Goal: Information Seeking & Learning: Learn about a topic

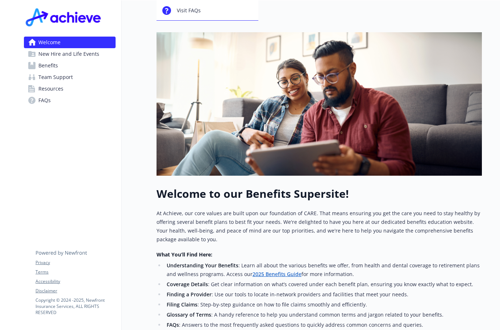
scroll to position [36, 0]
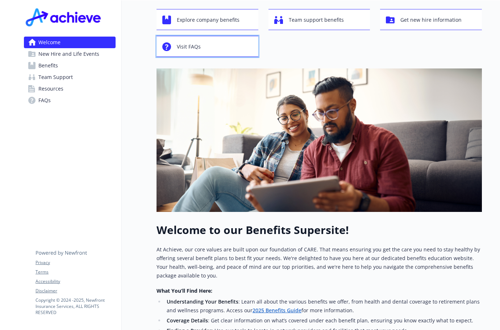
click at [198, 46] on span "Visit FAQs" at bounding box center [189, 47] width 24 height 14
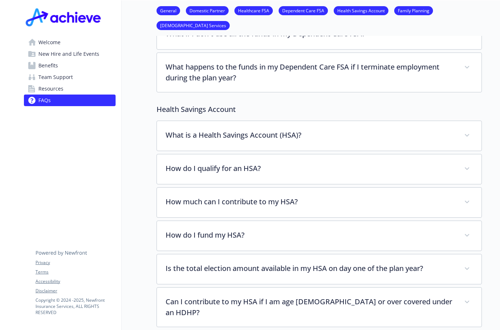
scroll to position [507, 0]
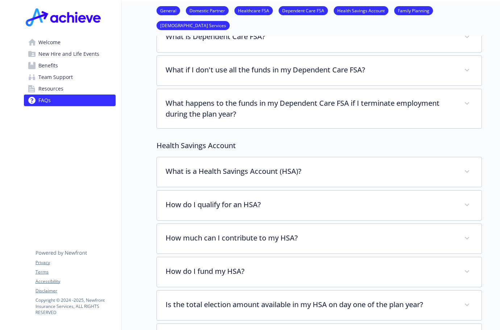
click at [52, 44] on span "Welcome" at bounding box center [49, 43] width 22 height 12
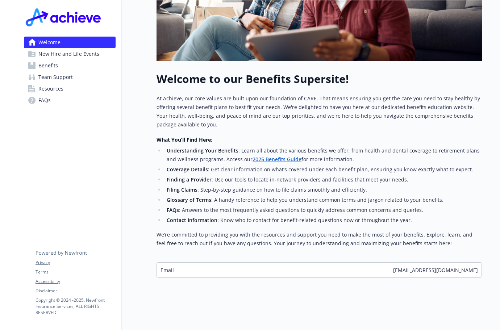
scroll to position [193, 0]
click at [53, 55] on span "New Hire and Life Events" at bounding box center [68, 54] width 61 height 12
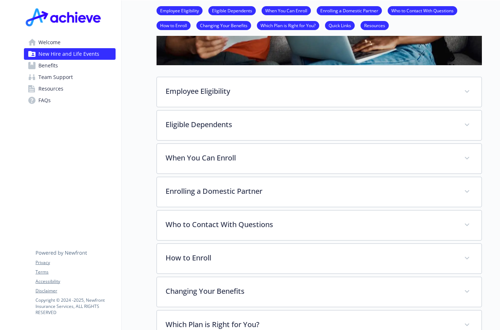
scroll to position [265, 0]
